Goal: Task Accomplishment & Management: Use online tool/utility

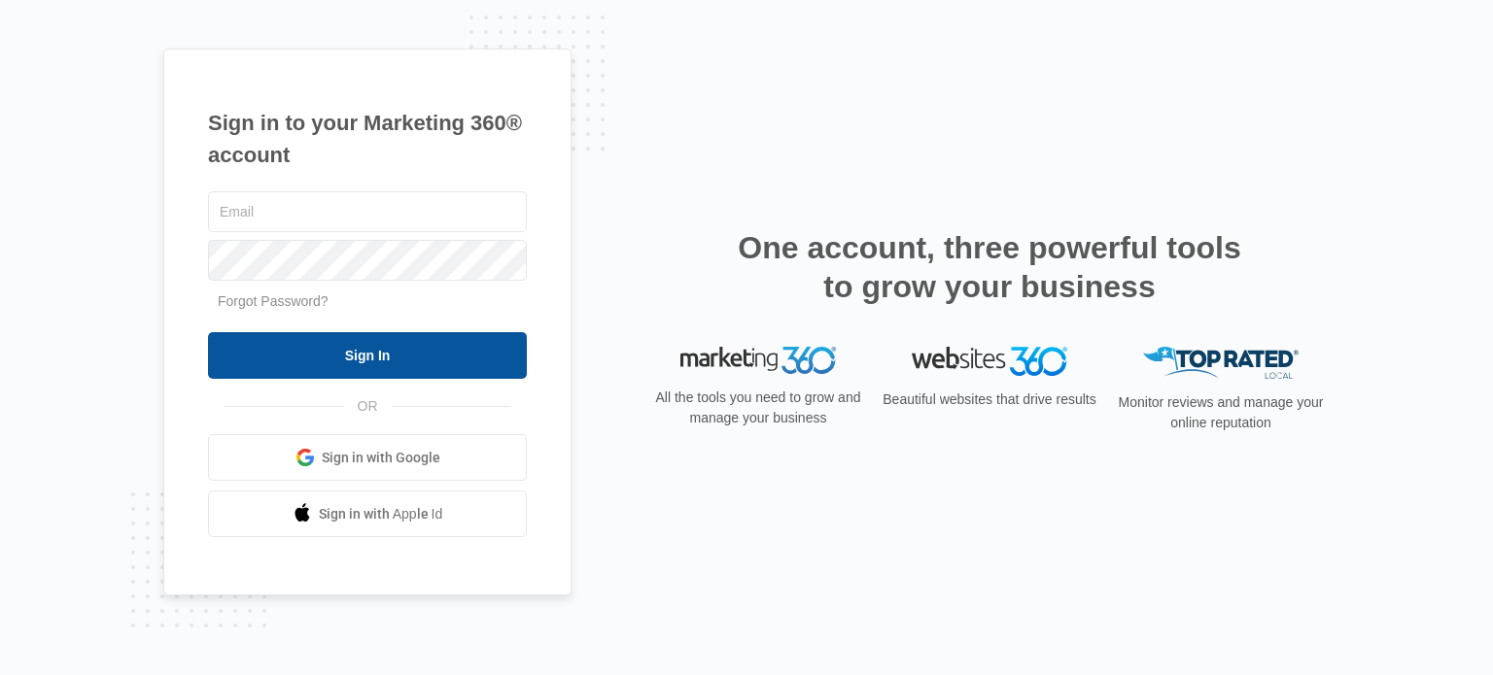
type input "[EMAIL_ADDRESS][DOMAIN_NAME]"
click at [360, 355] on input "Sign In" at bounding box center [367, 355] width 319 height 47
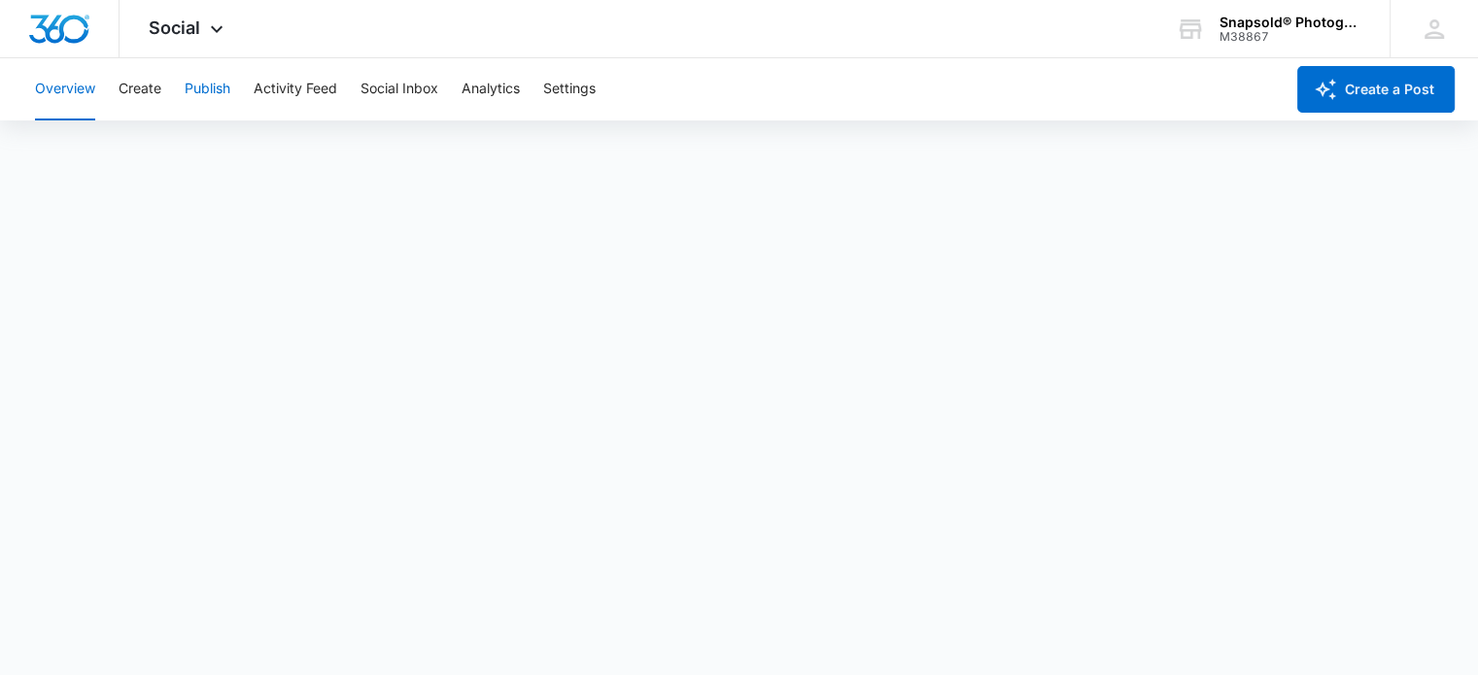
click at [202, 93] on button "Publish" at bounding box center [208, 89] width 46 height 62
click at [70, 154] on button "Calendar" at bounding box center [63, 148] width 57 height 54
click at [143, 86] on button "Create" at bounding box center [140, 89] width 43 height 62
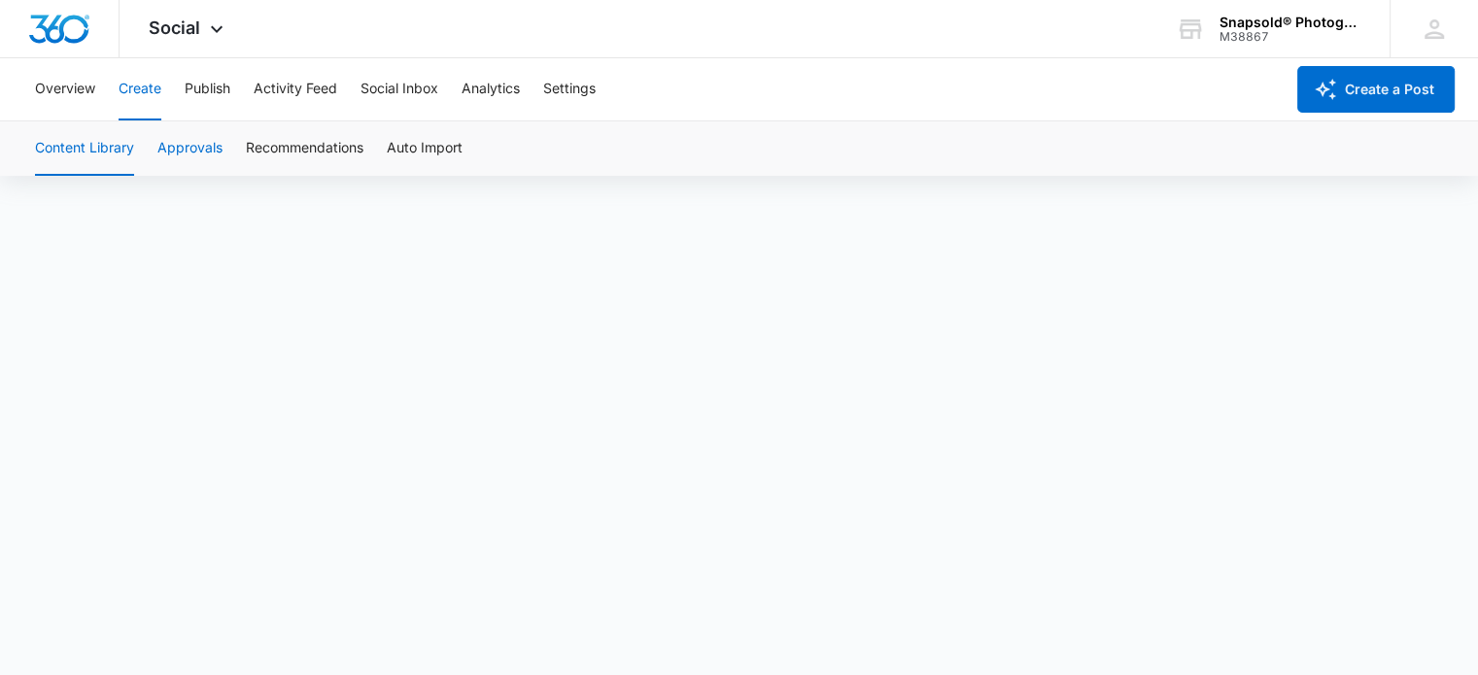
click at [183, 143] on button "Approvals" at bounding box center [189, 148] width 65 height 54
click at [99, 147] on button "Content Library" at bounding box center [84, 148] width 99 height 54
click at [206, 93] on button "Publish" at bounding box center [208, 89] width 46 height 62
click at [70, 151] on button "Calendar" at bounding box center [63, 148] width 57 height 54
click at [136, 155] on button "Schedules" at bounding box center [149, 148] width 66 height 54
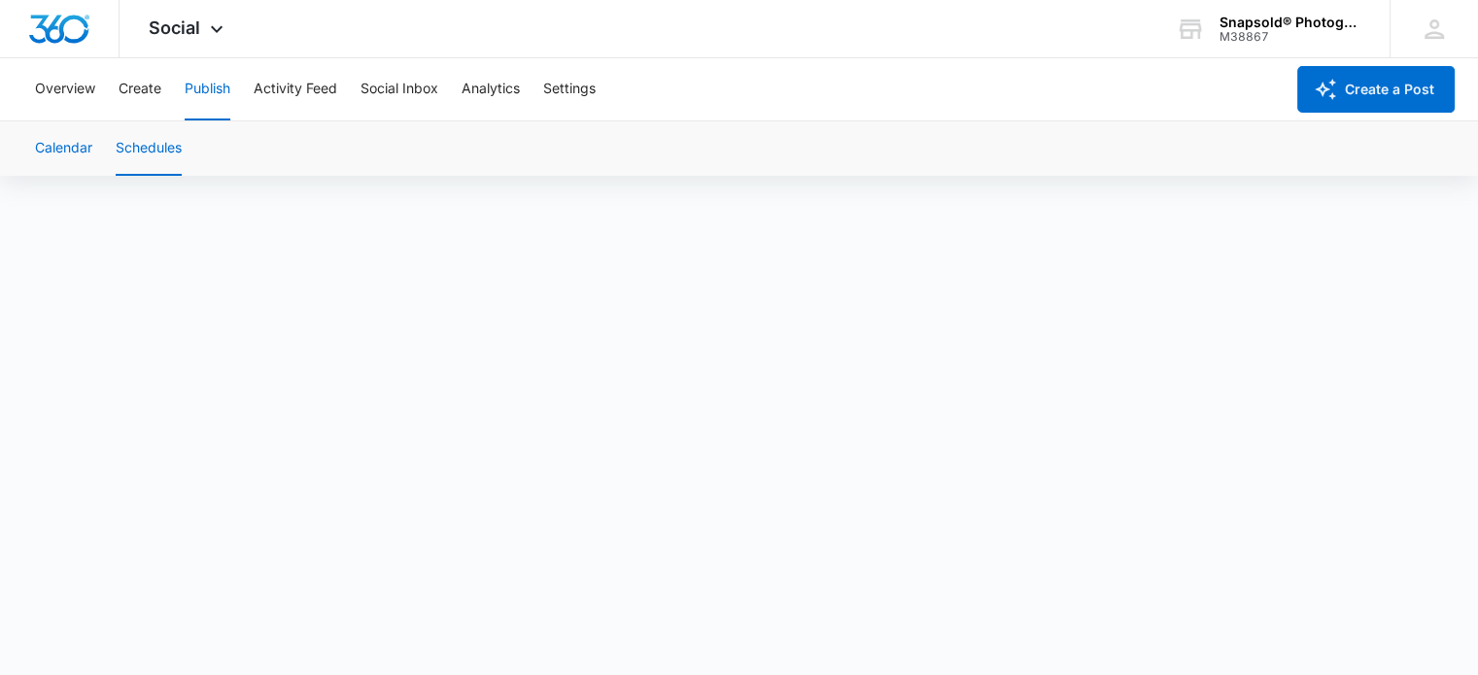
click at [87, 151] on button "Calendar" at bounding box center [63, 148] width 57 height 54
click at [153, 89] on button "Create" at bounding box center [140, 89] width 43 height 62
click at [292, 89] on button "Activity Feed" at bounding box center [296, 89] width 84 height 62
click at [162, 89] on div "Overview Create Publish Activity Feed Social Inbox Analytics Settings" at bounding box center [653, 89] width 1261 height 62
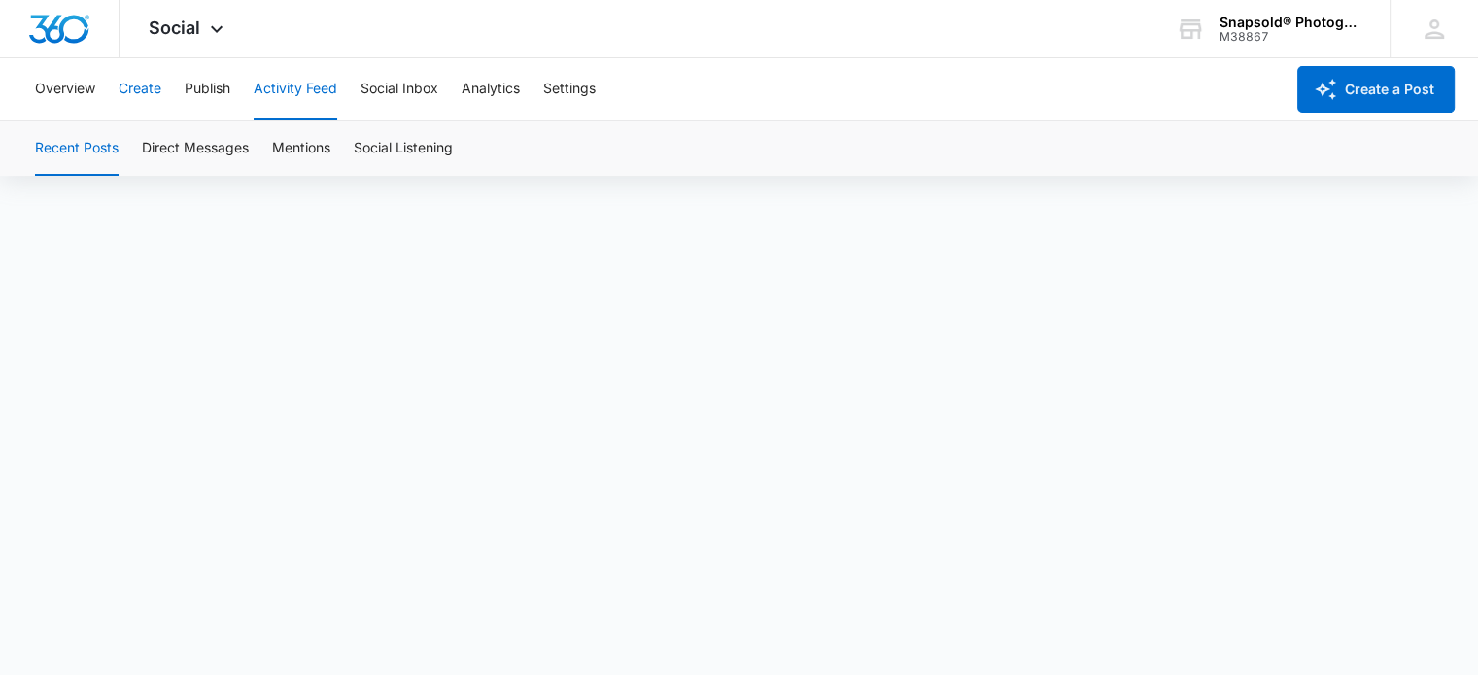
click at [141, 92] on button "Create" at bounding box center [140, 89] width 43 height 62
click at [182, 162] on button "Approvals" at bounding box center [189, 148] width 65 height 54
click at [109, 155] on button "Content Library" at bounding box center [84, 148] width 99 height 54
